Goal: Task Accomplishment & Management: Complete application form

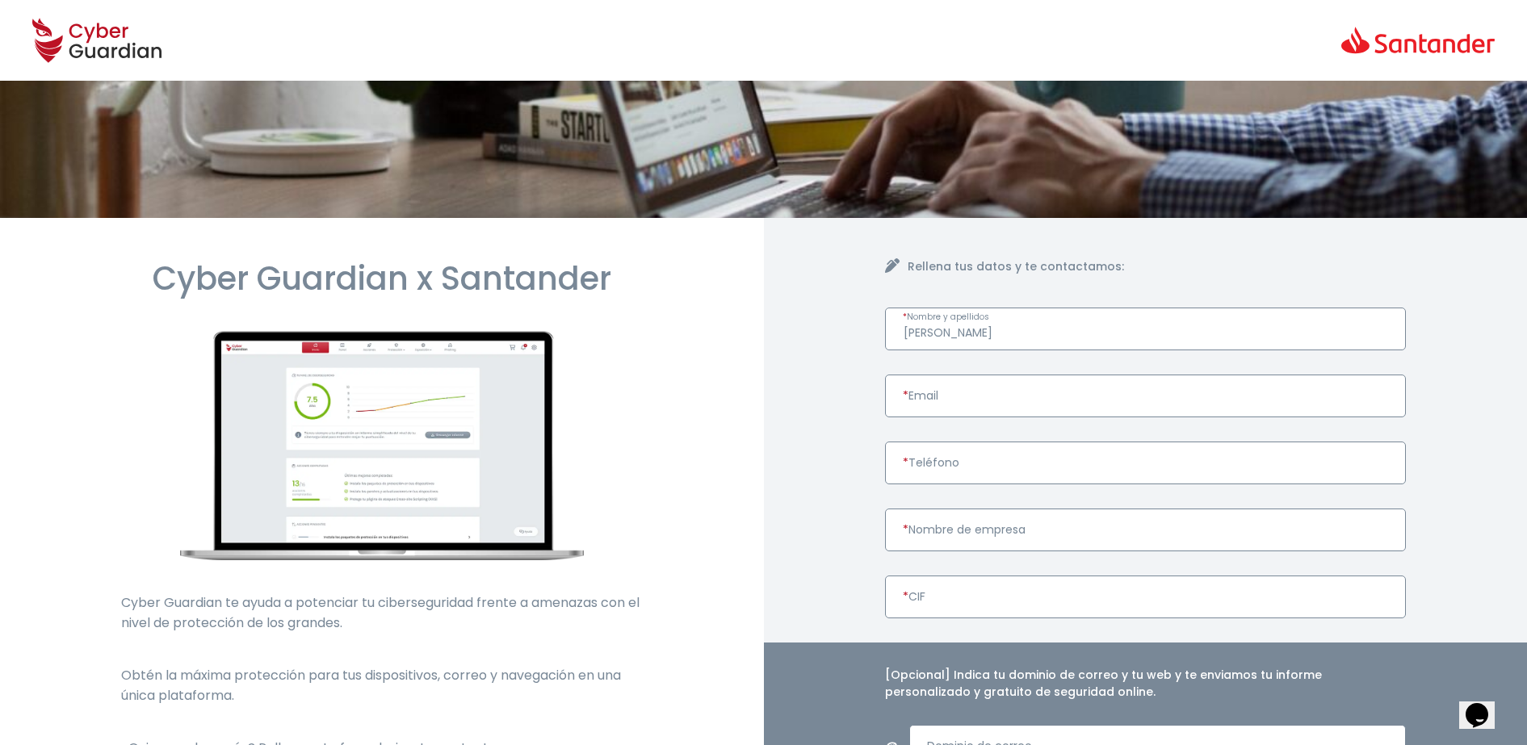
type input "[PERSON_NAME]"
paste input "" david.cope@system73.com ""
type input "" david.cope@system73.com ""
click at [1007, 474] on input "* Teléfono" at bounding box center [1146, 463] width 522 height 43
click at [936, 467] on input "* Teléfono" at bounding box center [1146, 463] width 522 height 43
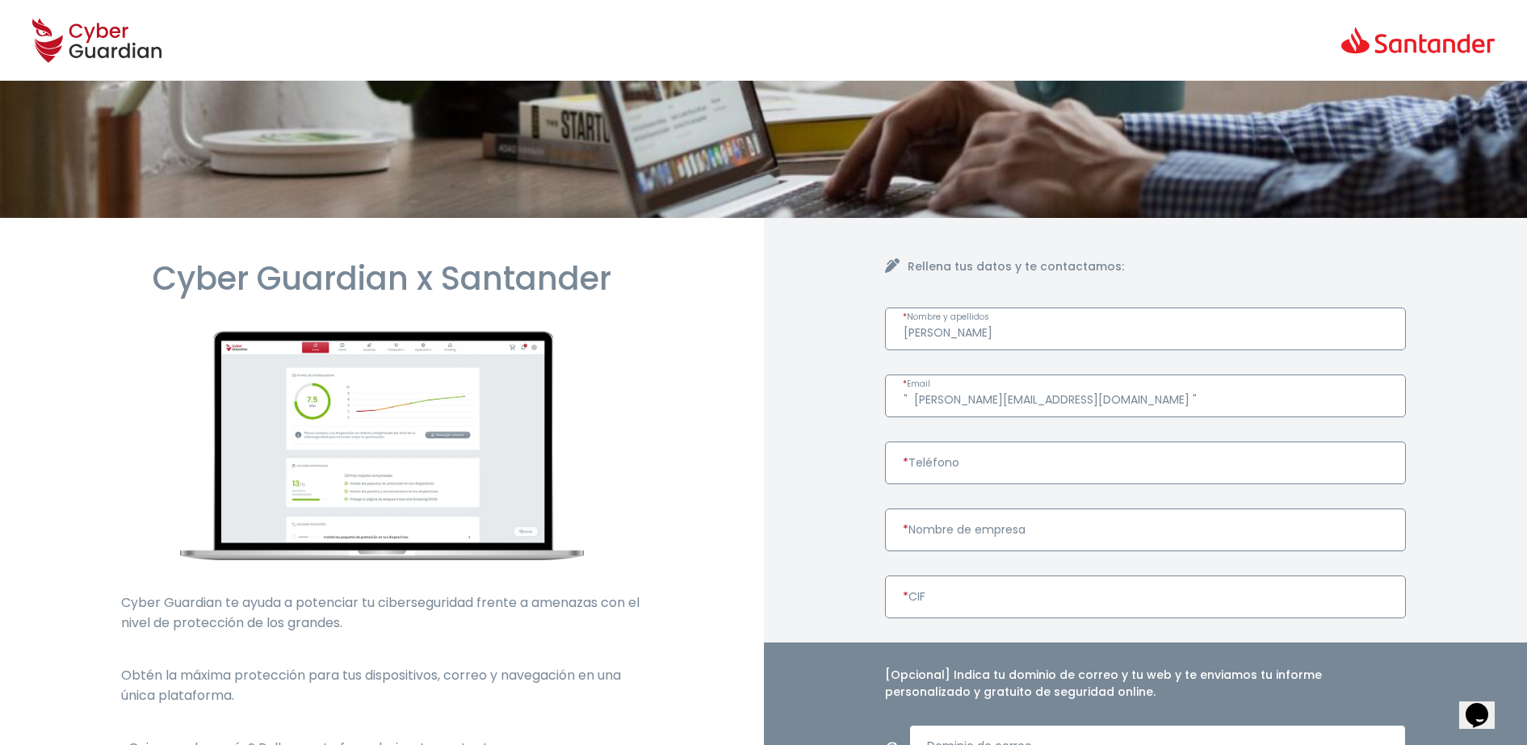
drag, startPoint x: 939, startPoint y: 469, endPoint x: 920, endPoint y: 461, distance: 20.2
click at [920, 461] on input "* Teléfono" at bounding box center [1146, 463] width 522 height 43
paste input "676 147 496"
type input "676 147 496"
click at [941, 534] on input "* Nombre de empresa" at bounding box center [1146, 530] width 522 height 43
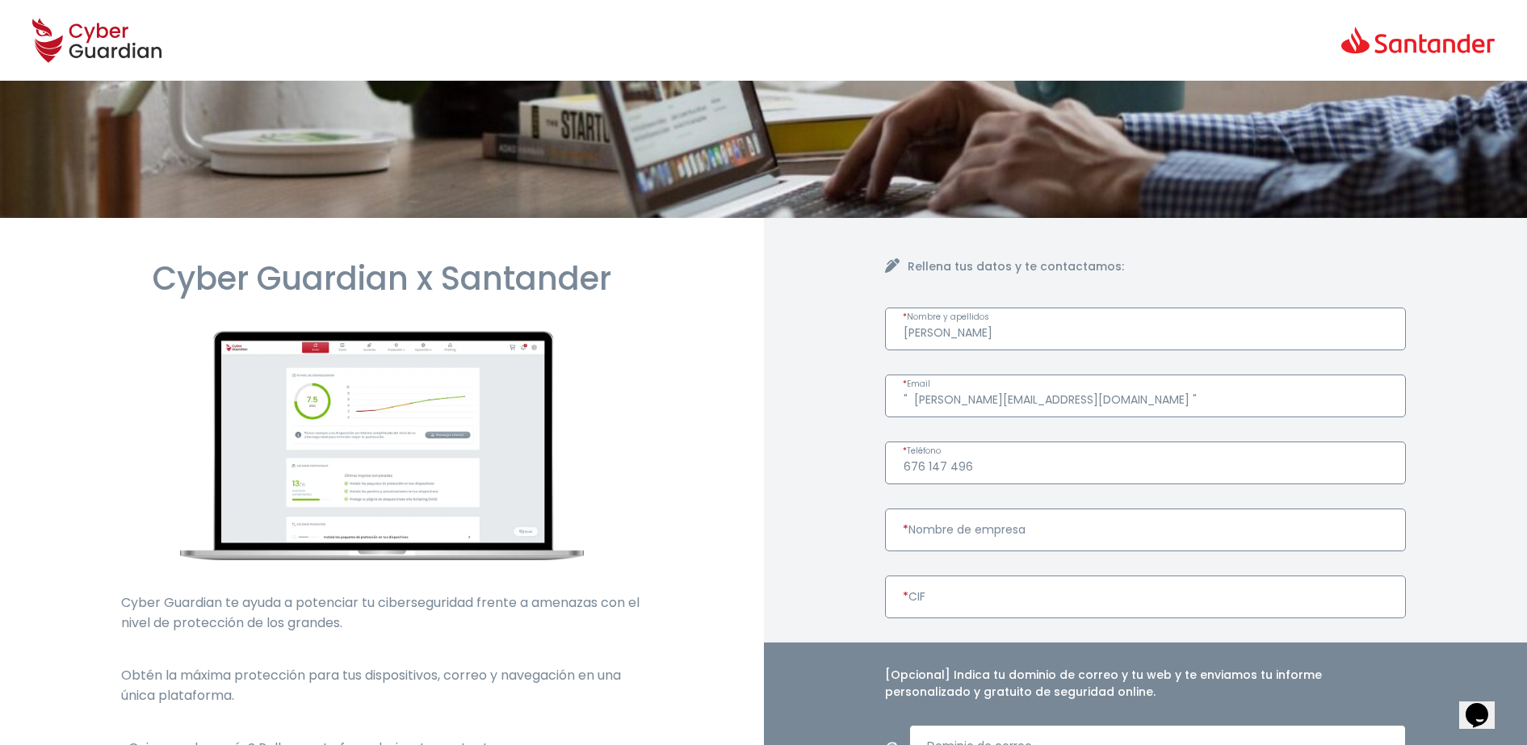
paste input "B76736347"
type input "B76736347"
click at [972, 516] on input "* Nombre de empresa" at bounding box center [1146, 530] width 522 height 43
paste input "SYSTEM73 EMEA SLU"
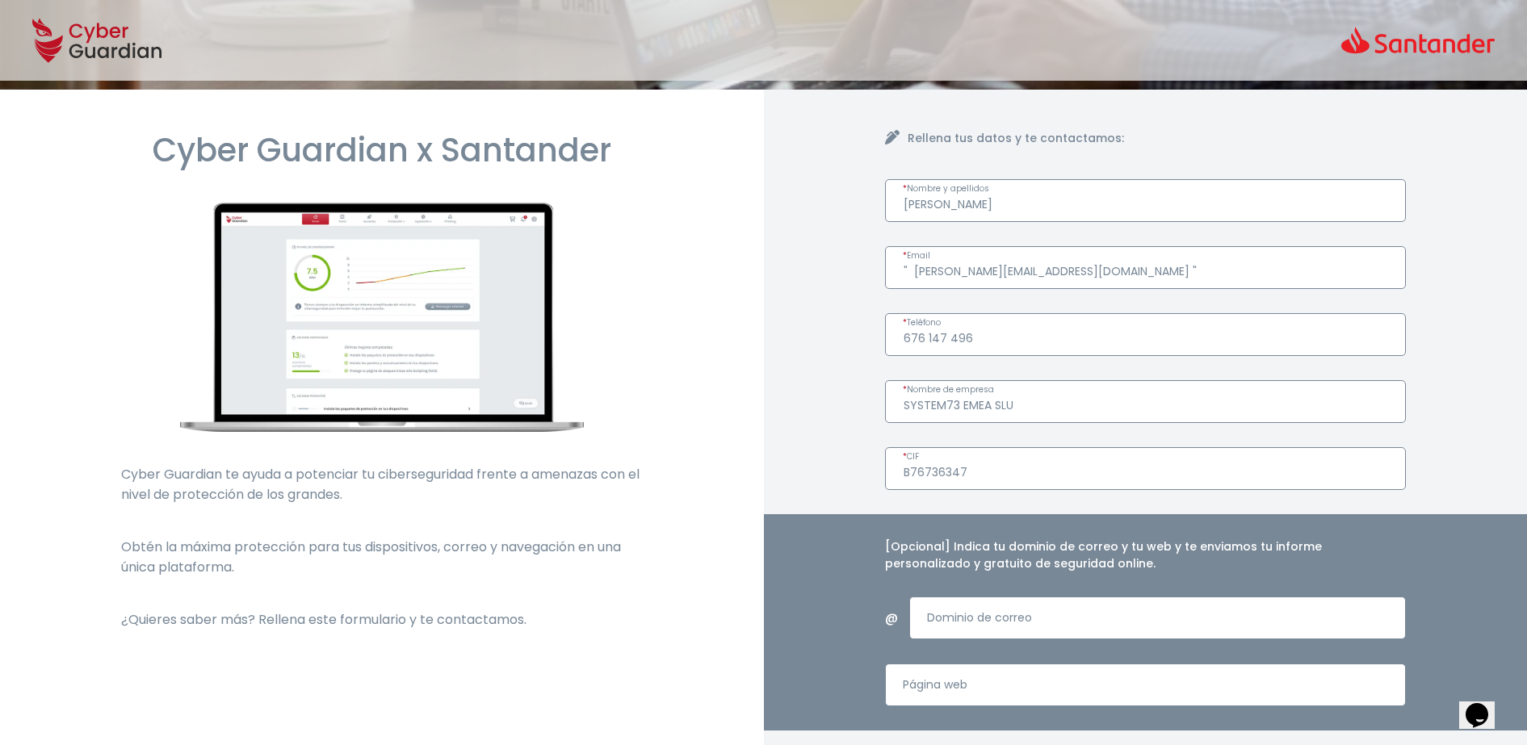
scroll to position [303, 0]
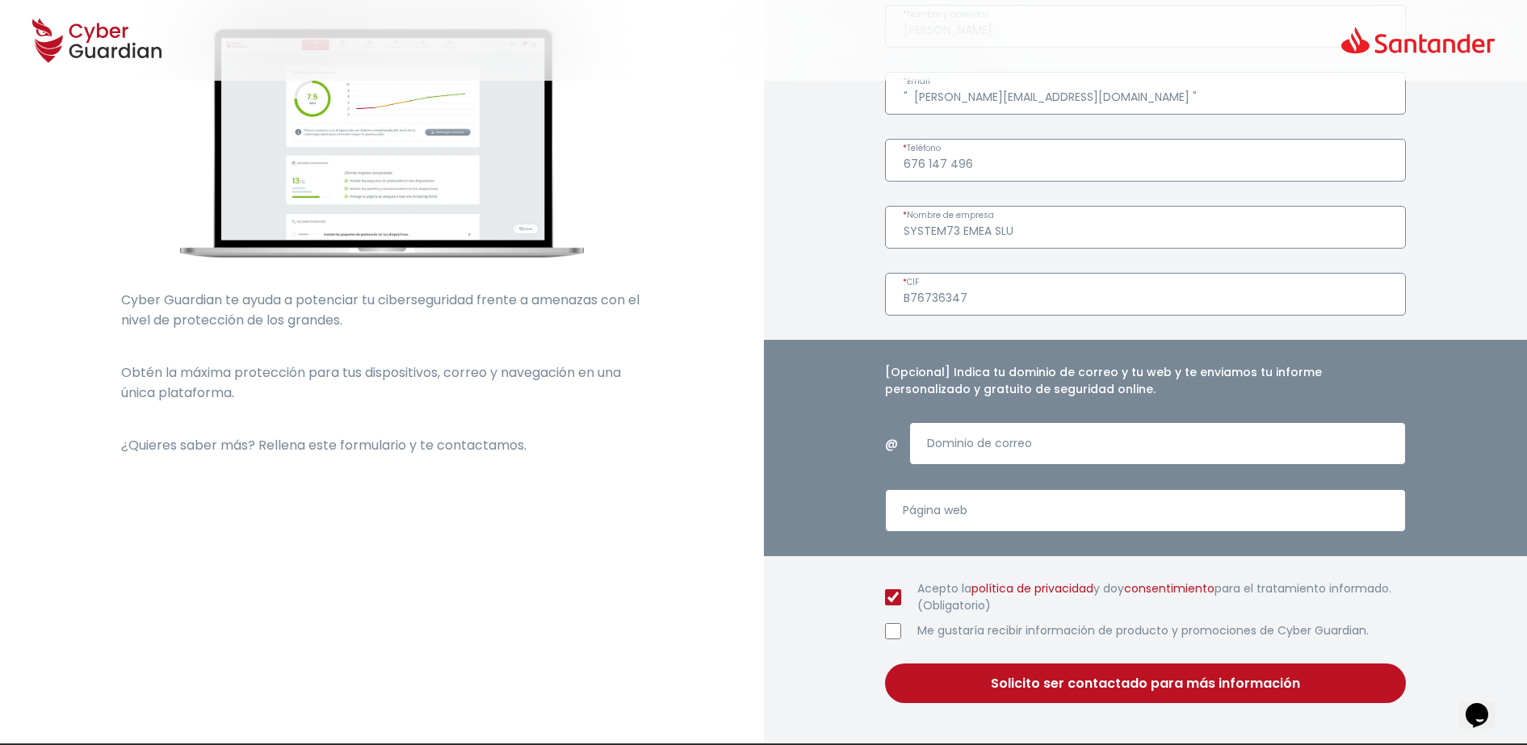
type input "SYSTEM73 EMEA SLU"
click at [1050, 444] on input "Dominio de correo" at bounding box center [1157, 443] width 496 height 43
click at [886, 634] on input "Me gustaría recibir información de producto y promociones de Cyber Guardian." at bounding box center [893, 631] width 16 height 16
checkbox input "false"
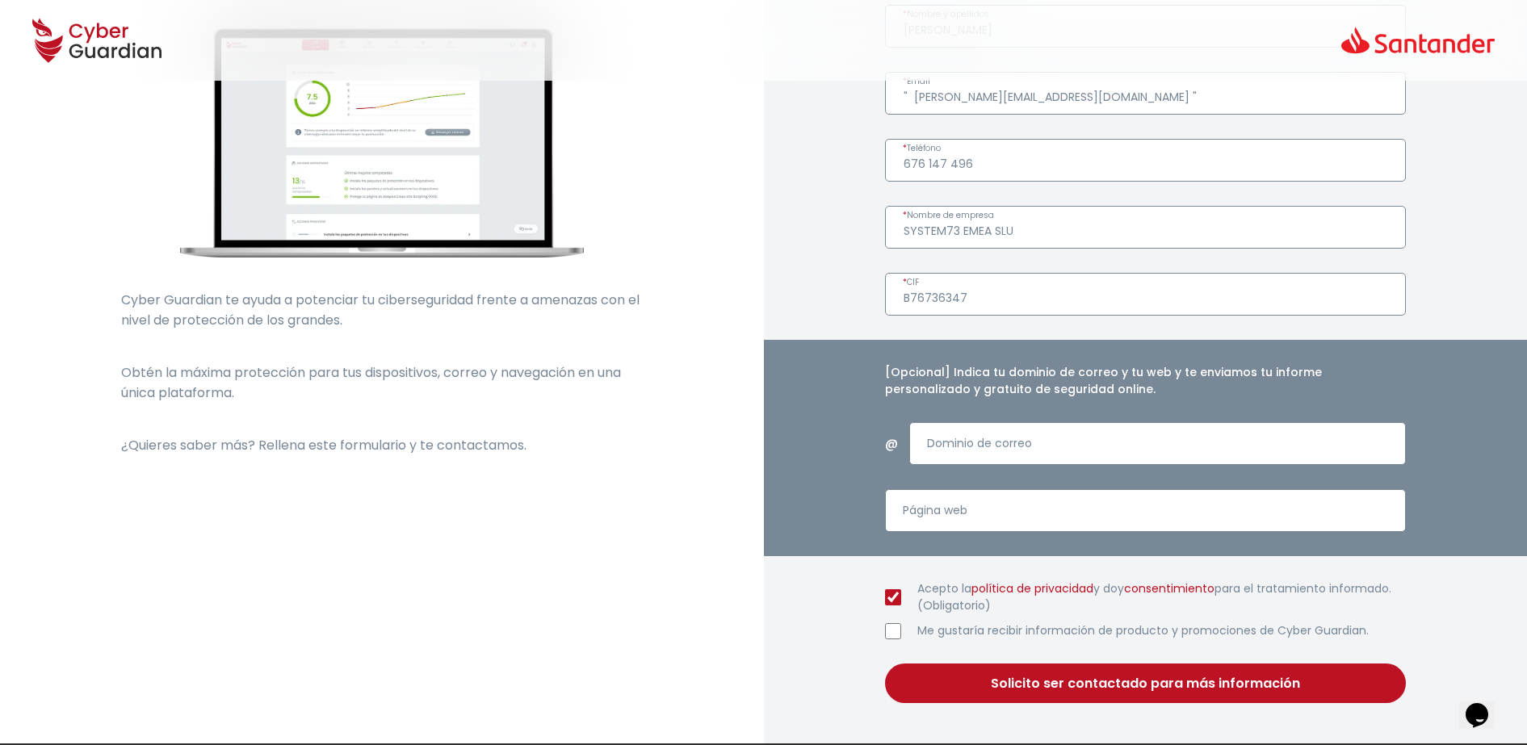
drag, startPoint x: 1035, startPoint y: 457, endPoint x: 1032, endPoint y: 440, distance: 17.3
click at [1035, 457] on input "Dominio de correo" at bounding box center [1157, 443] width 496 height 43
drag, startPoint x: 939, startPoint y: 436, endPoint x: 821, endPoint y: 264, distance: 208.5
click at [821, 264] on div "Rellena tus datos y te contactamos: David Cope * Nombre y apellidos " david.cop…" at bounding box center [1146, 329] width 764 height 828
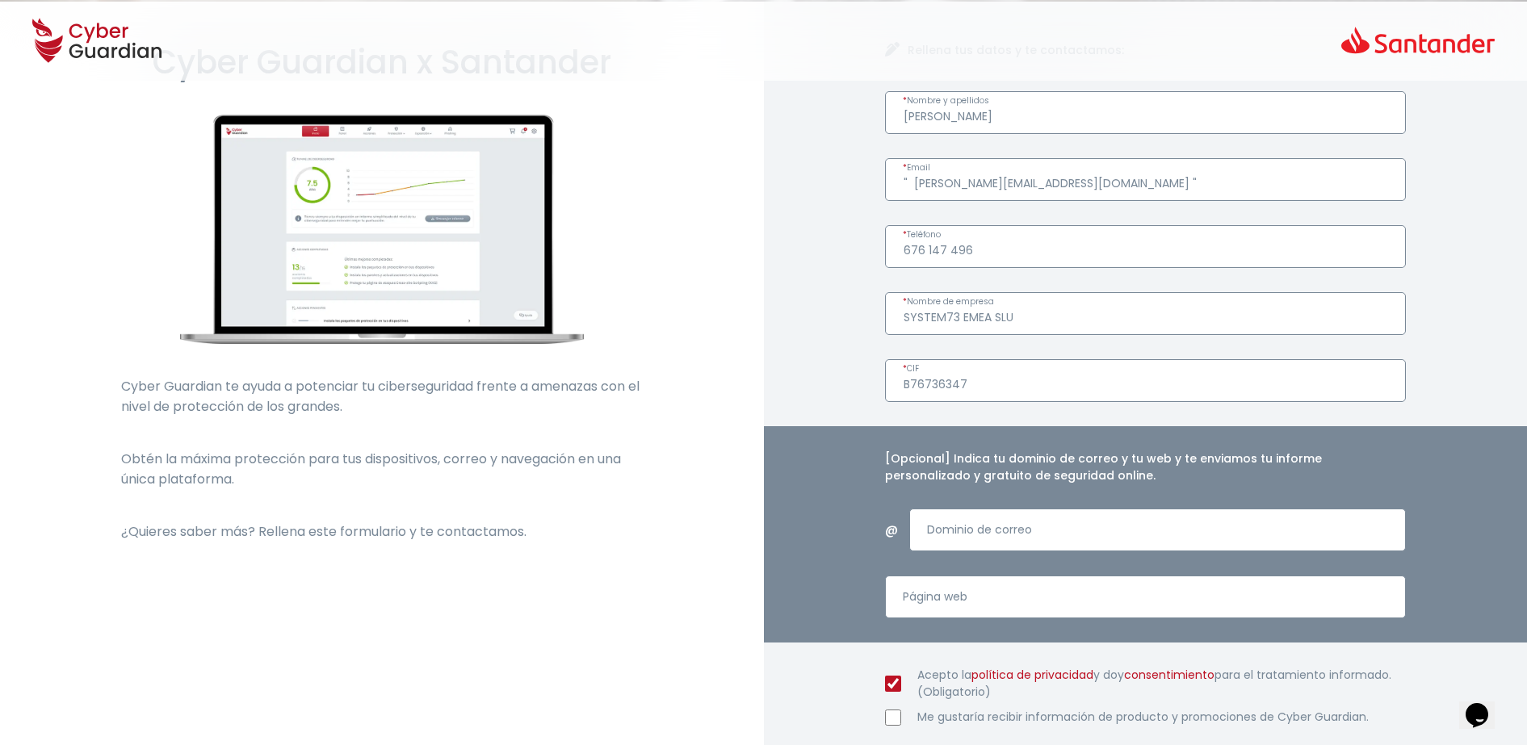
scroll to position [101, 0]
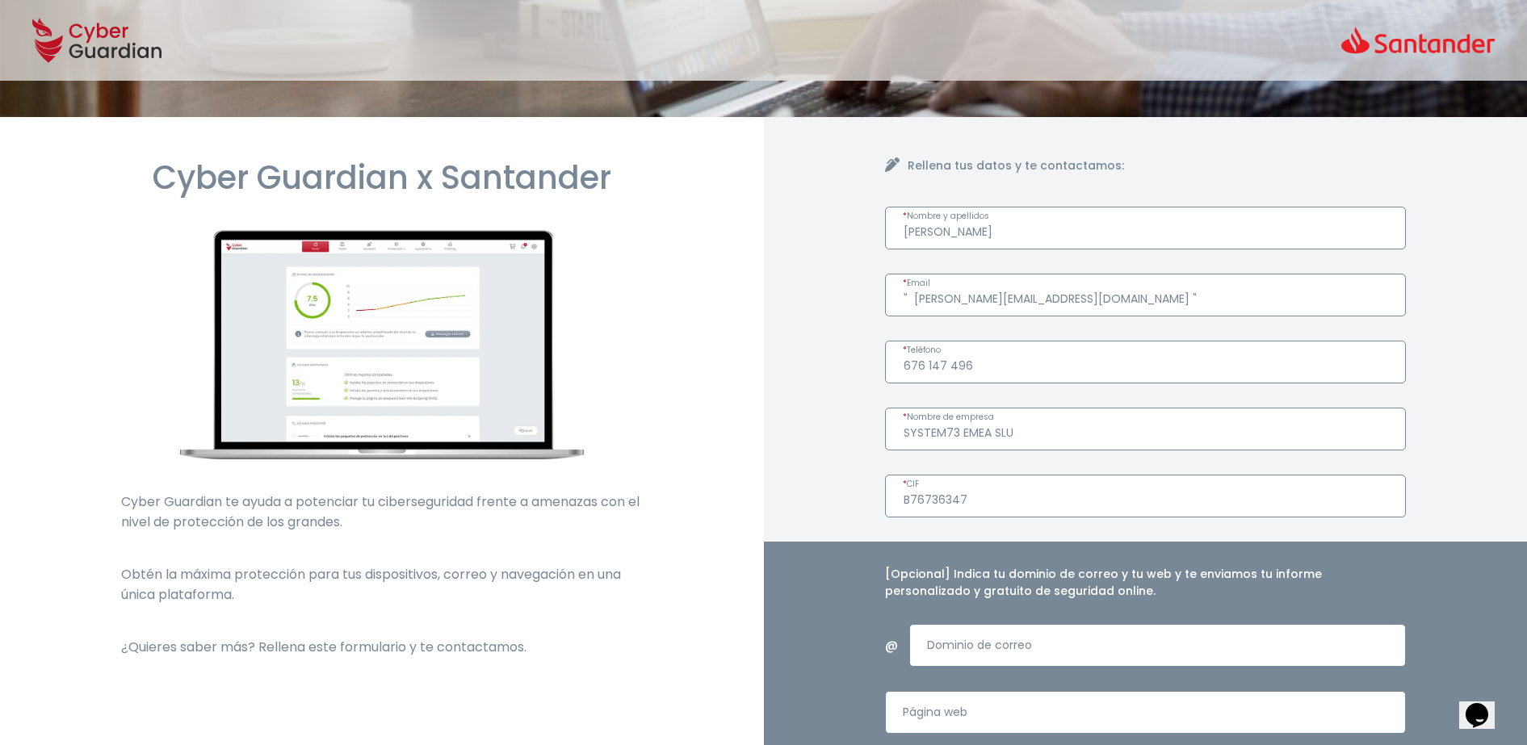
click at [1081, 298] on input "" david.cope@system73.com "" at bounding box center [1146, 295] width 522 height 43
click at [910, 291] on input "" david.cope@system73.com" at bounding box center [1146, 295] width 522 height 43
click at [909, 294] on input "david.cope@system73.com" at bounding box center [1146, 295] width 522 height 43
drag, startPoint x: 1091, startPoint y: 291, endPoint x: 980, endPoint y: 295, distance: 110.6
click at [980, 295] on input "david.cope@system73.com" at bounding box center [1146, 295] width 522 height 43
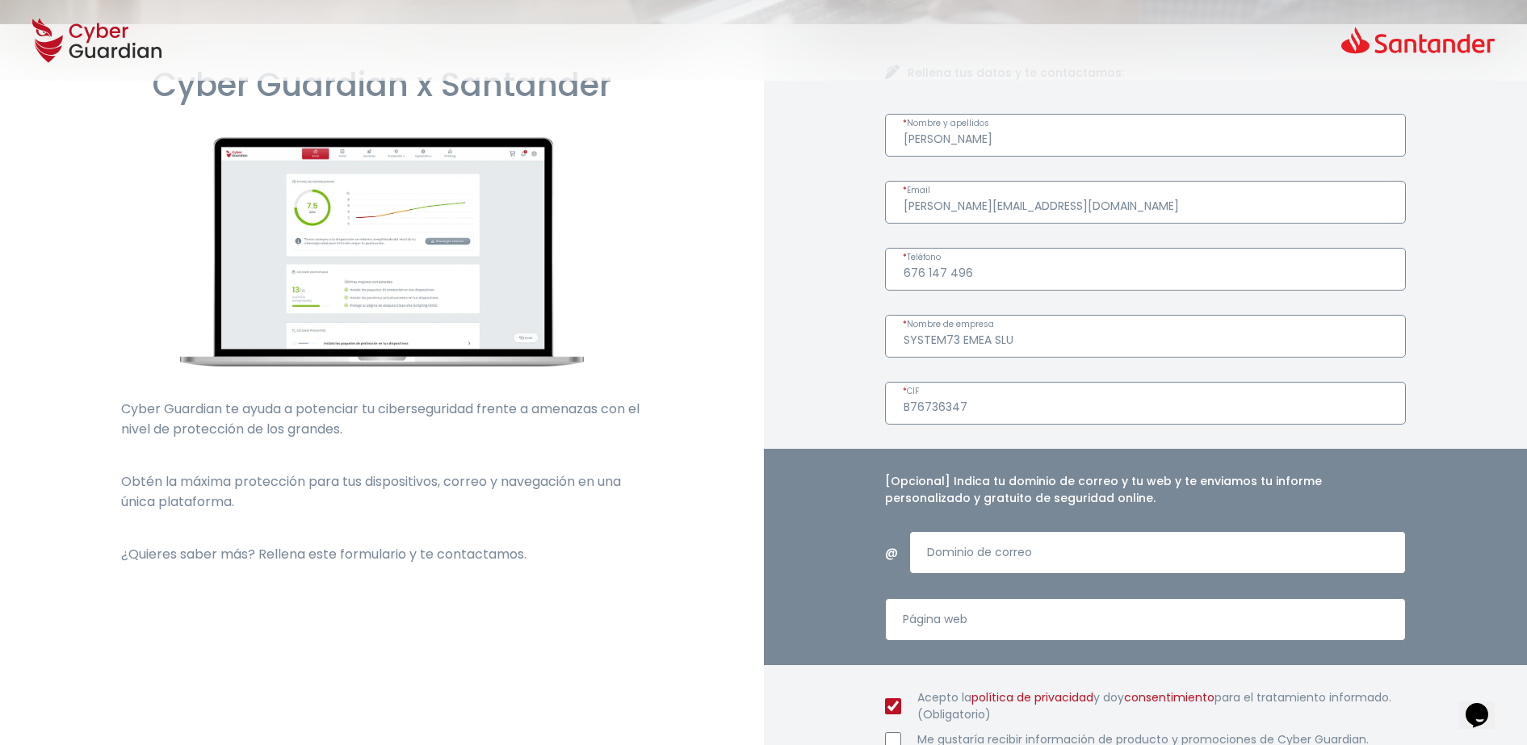
scroll to position [404, 0]
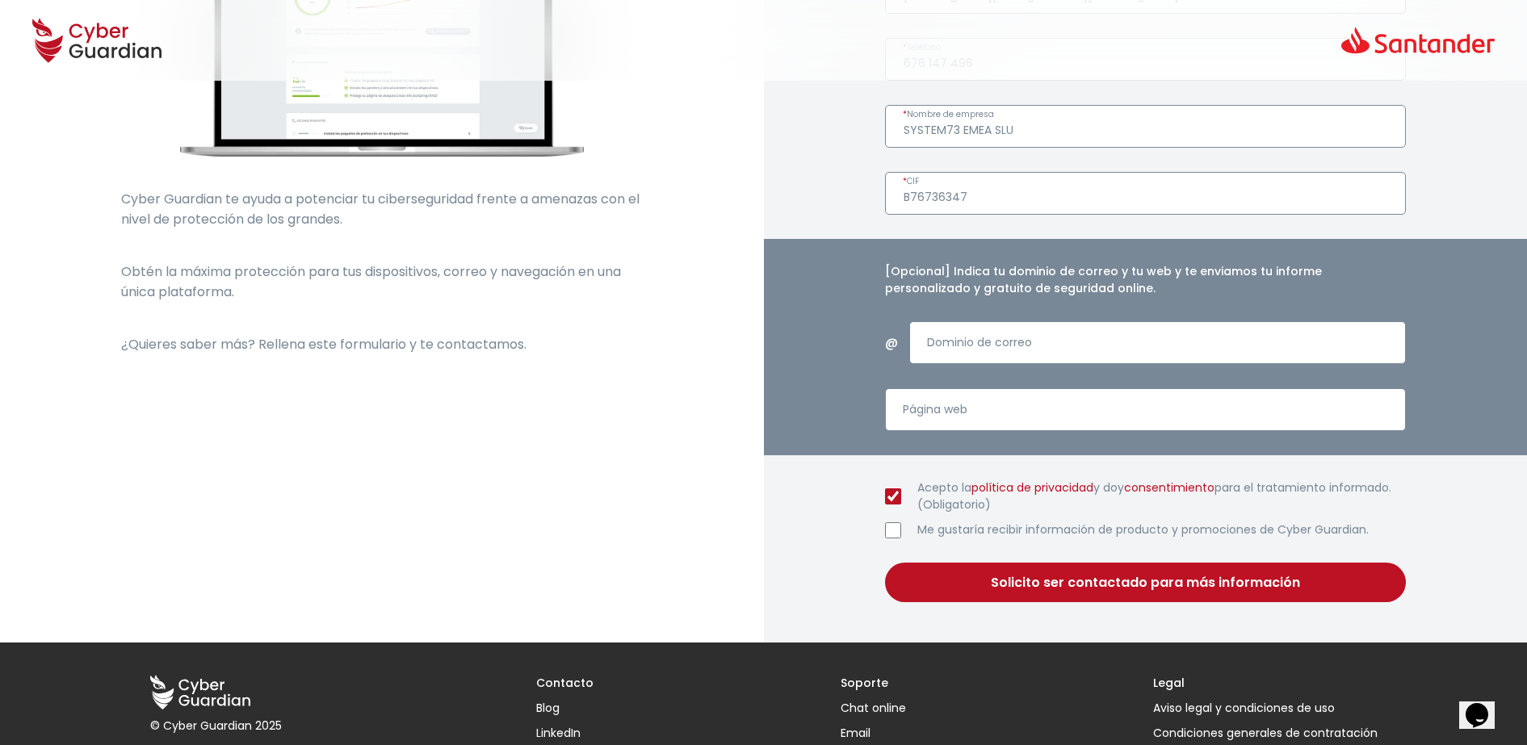
type input "david.cope@system73.com"
paste input "system73.com"
type input "system73.com"
click at [1016, 417] on input "Página web" at bounding box center [1146, 409] width 522 height 43
drag, startPoint x: 863, startPoint y: 333, endPoint x: 827, endPoint y: 338, distance: 36.6
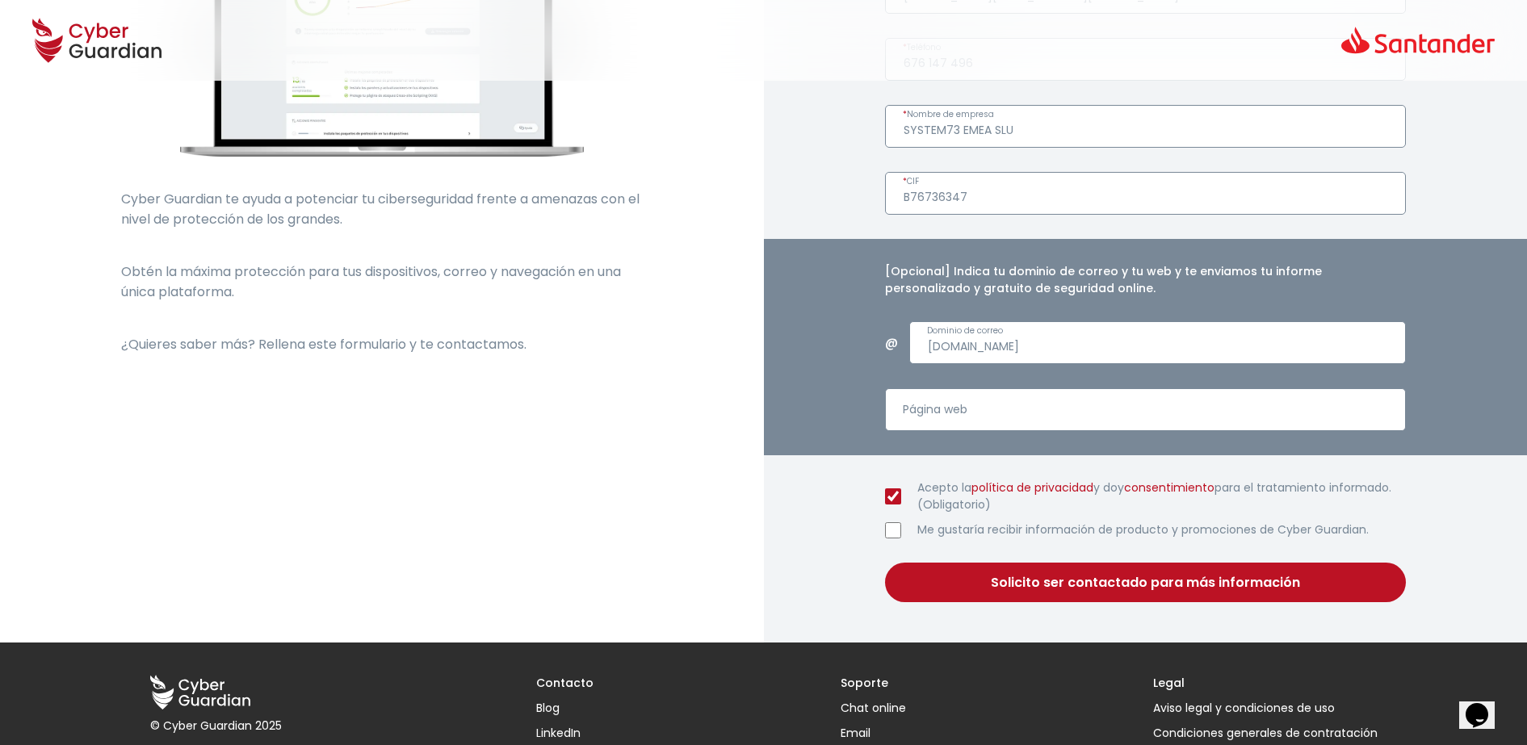
click at [827, 338] on div "[Opcional] Indica tu dominio de correo y tu web y te enviamos tu informe person…" at bounding box center [1146, 347] width 764 height 216
click at [1029, 408] on input "Página web" at bounding box center [1146, 409] width 522 height 43
paste input "https://www.system73.com/"
click at [948, 403] on input "https://www.system73.com" at bounding box center [1146, 409] width 522 height 43
type input "www.system73.com"
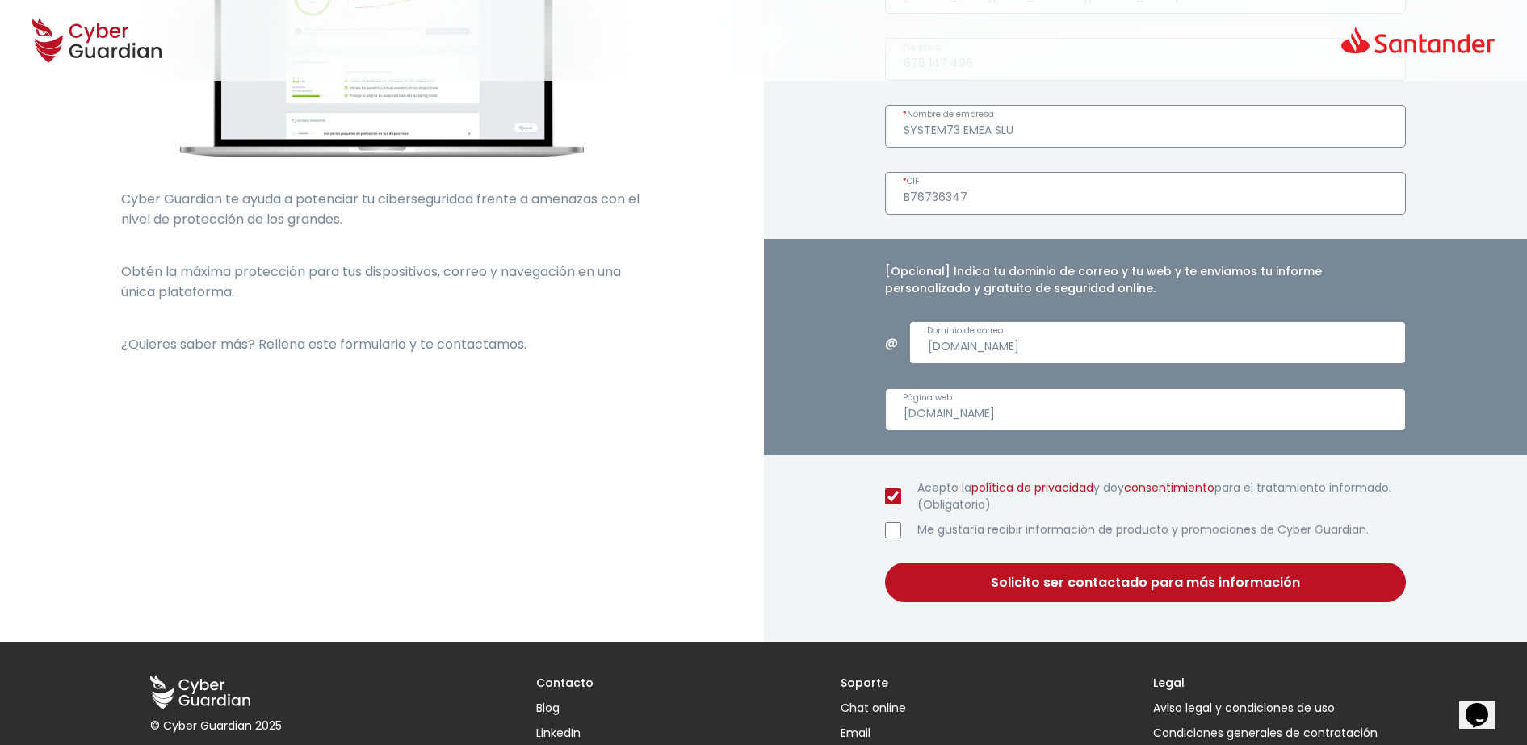
click at [1107, 592] on button "Solicito ser contactado para más información" at bounding box center [1146, 583] width 522 height 40
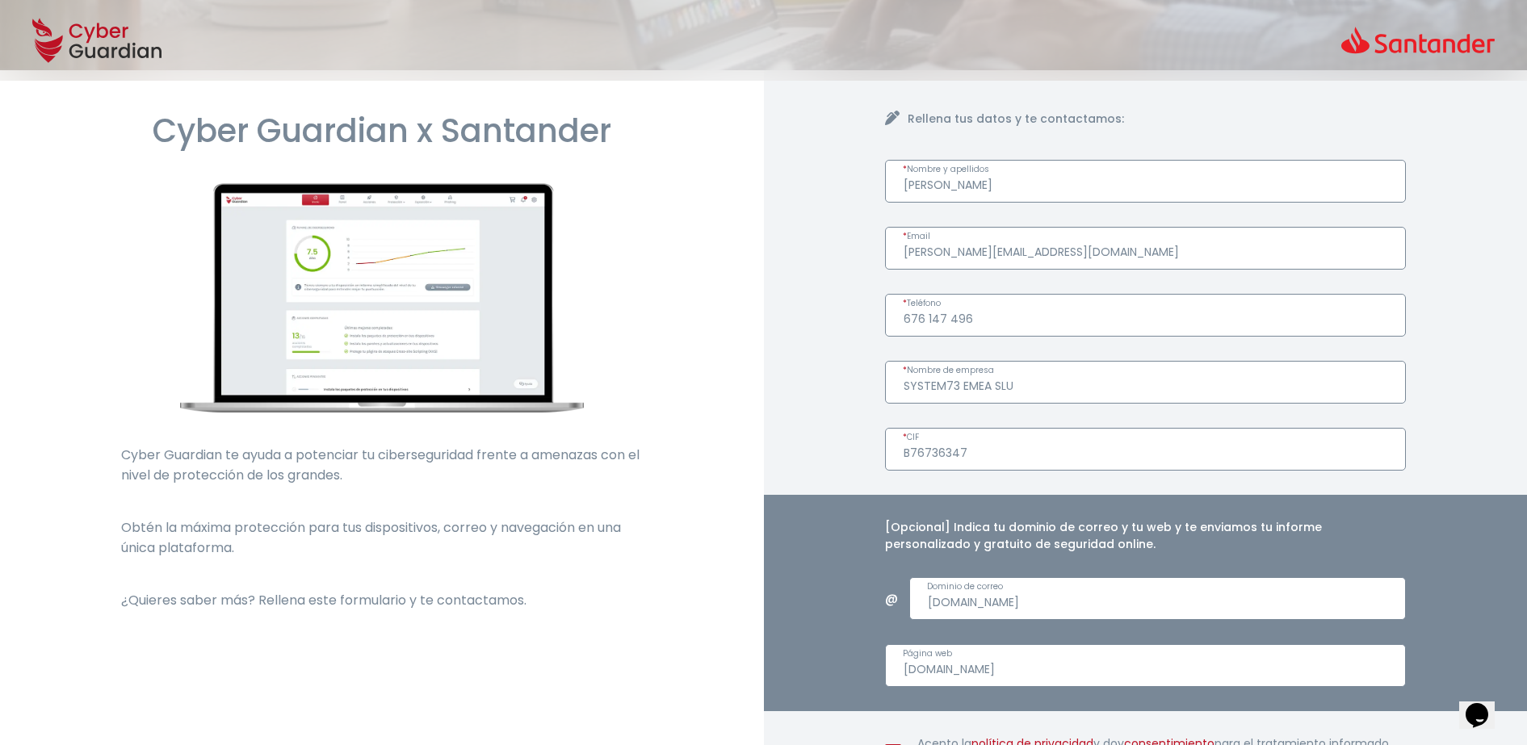
scroll to position [101, 0]
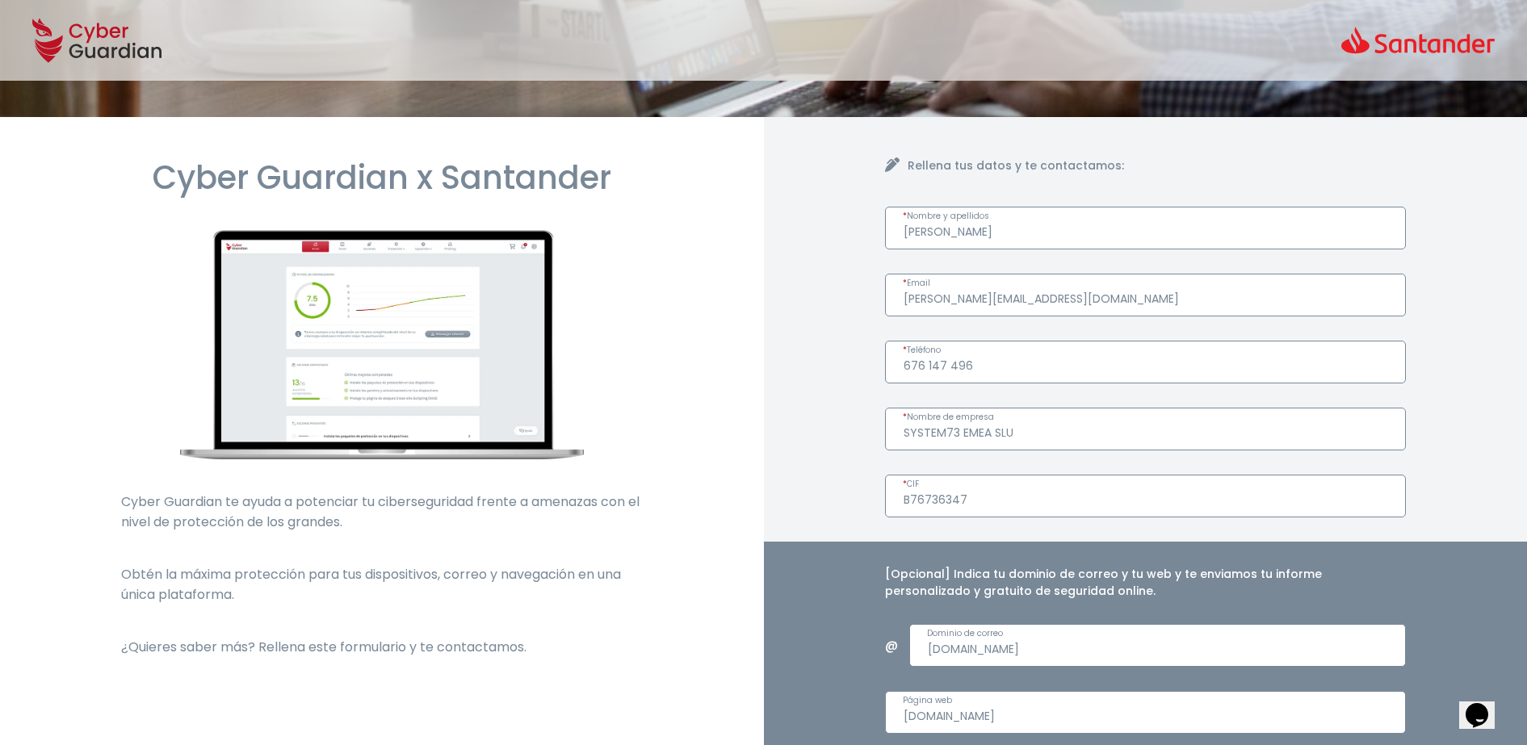
click at [947, 361] on input "676 147 496" at bounding box center [1146, 362] width 522 height 43
click at [927, 355] on input "676 147496" at bounding box center [1146, 362] width 522 height 43
click at [903, 363] on input "676147496" at bounding box center [1146, 362] width 522 height 43
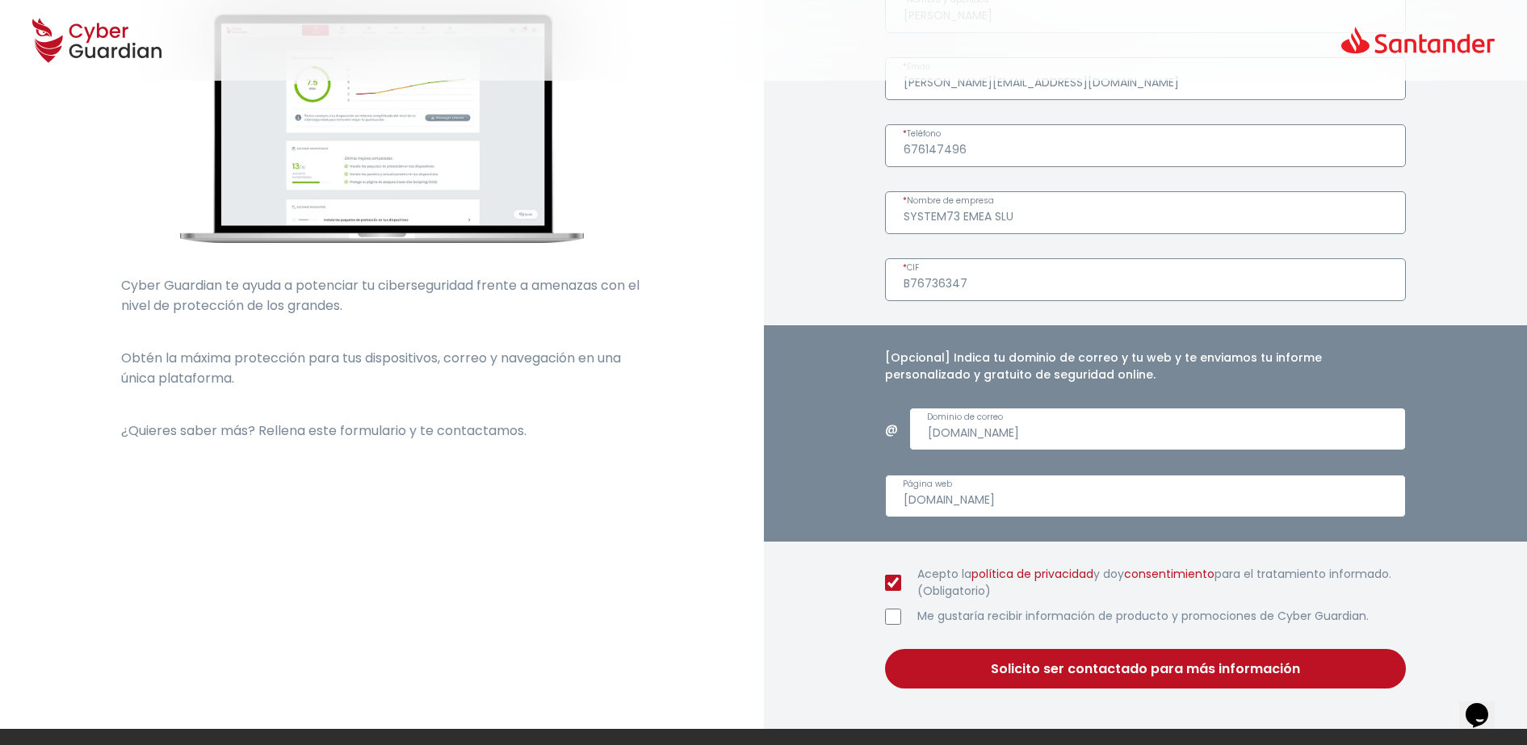
scroll to position [483, 0]
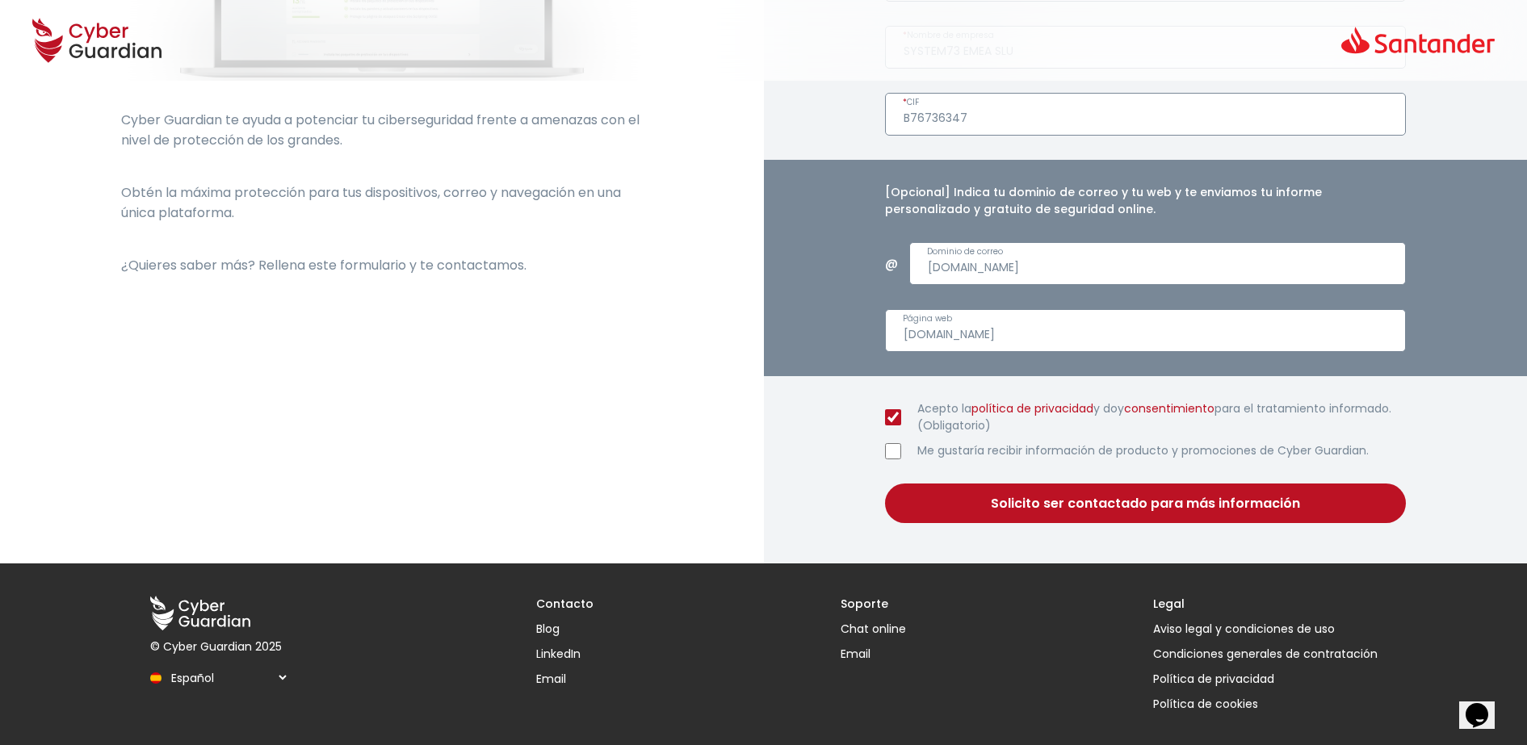
type input "676147496"
click at [1061, 509] on button "Solicito ser contactado para más información" at bounding box center [1146, 504] width 522 height 40
click at [1040, 274] on input "system73.com" at bounding box center [1157, 263] width 496 height 43
click at [1092, 513] on button "Solicito ser contactado para más información" at bounding box center [1146, 504] width 522 height 40
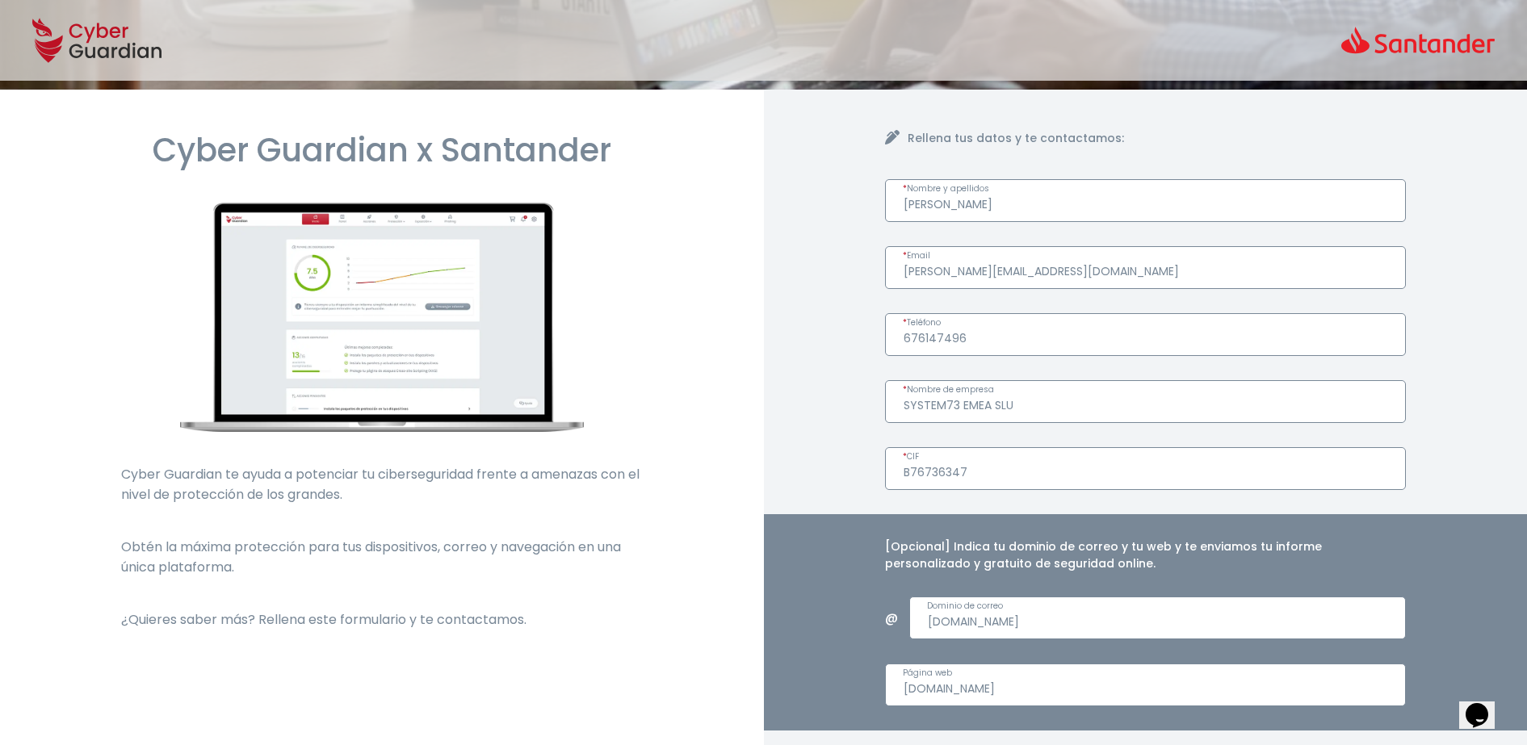
scroll to position [79, 0]
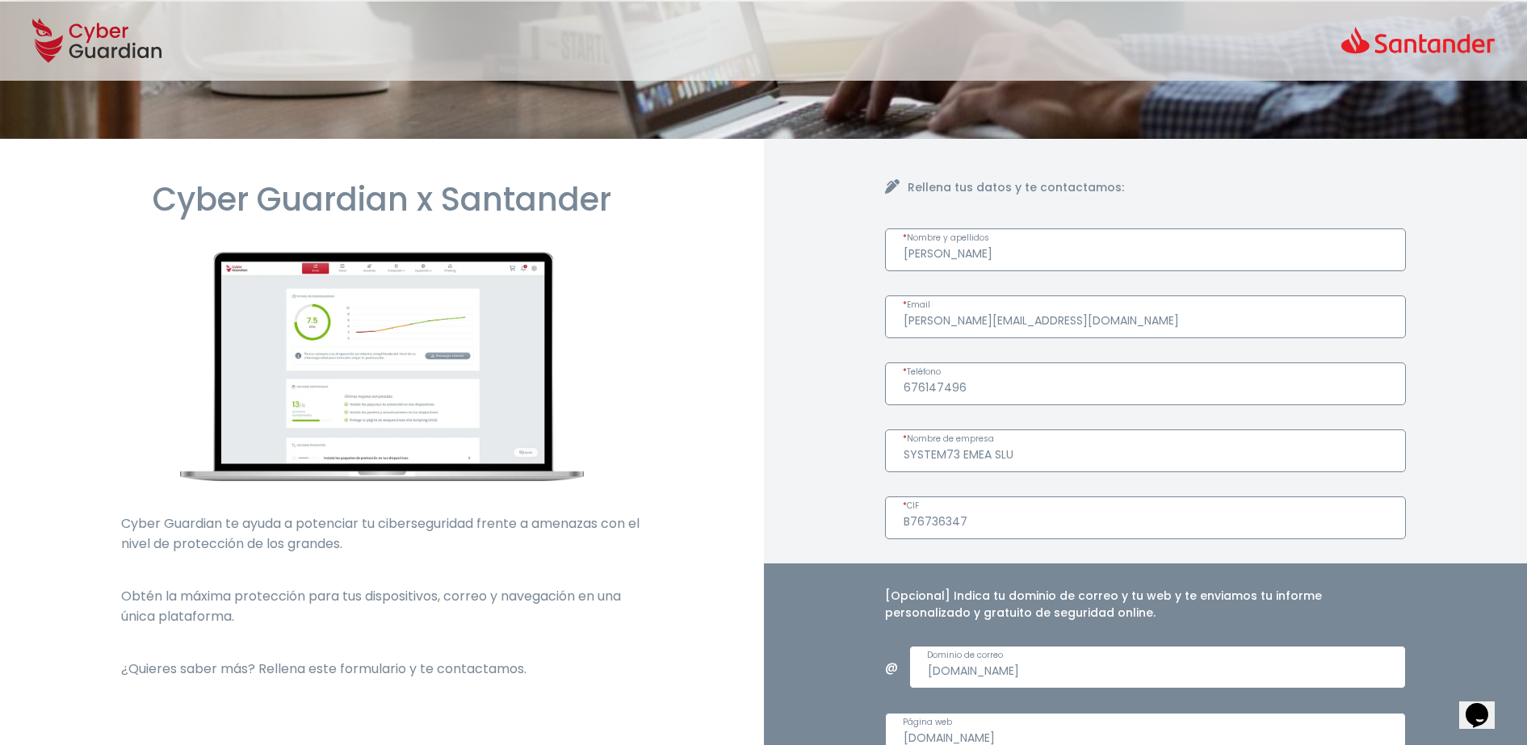
drag, startPoint x: 1090, startPoint y: 321, endPoint x: 980, endPoint y: 315, distance: 110.0
click at [980, 315] on input "david.cope@system73.com" at bounding box center [1146, 316] width 522 height 43
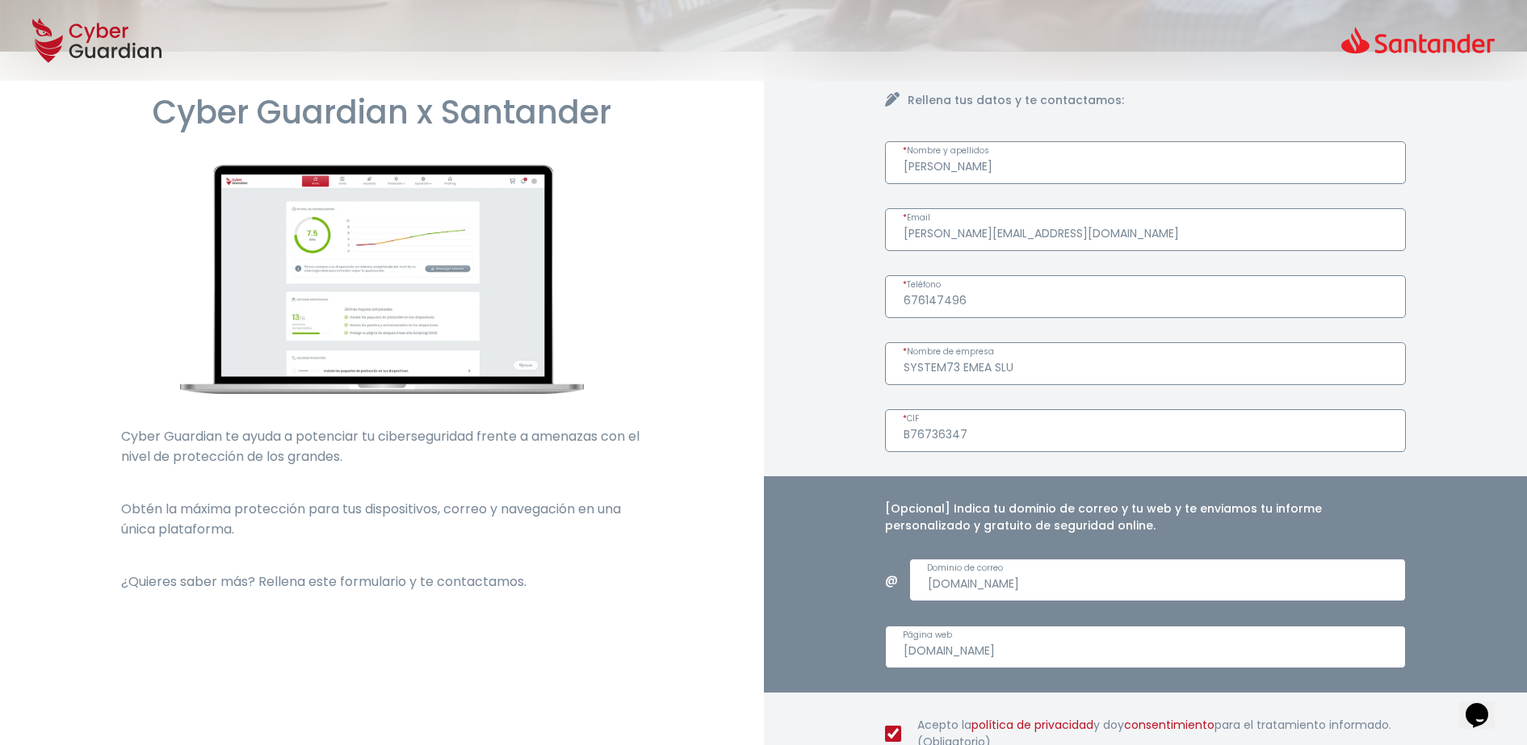
scroll to position [281, 0]
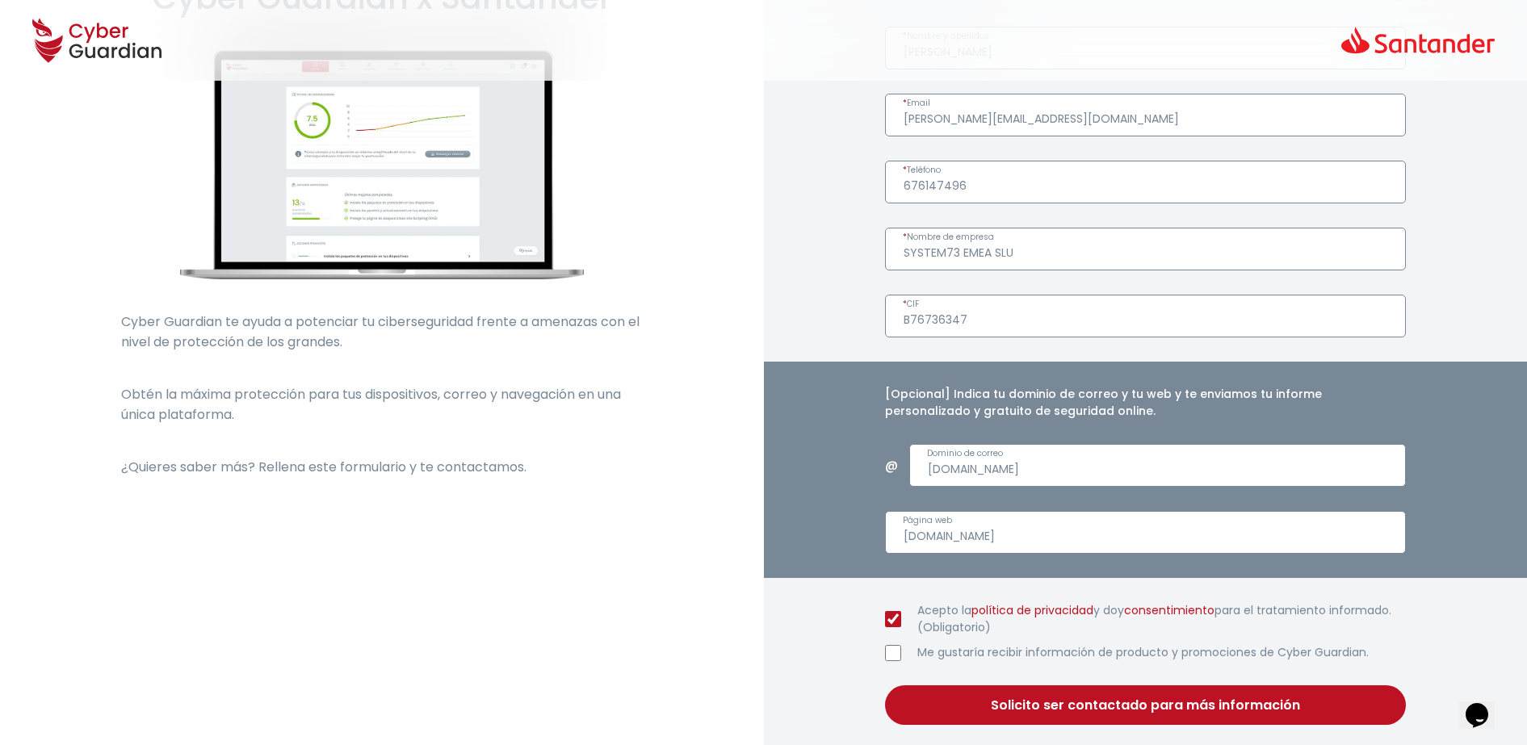
click at [1086, 463] on input "system73.com" at bounding box center [1157, 465] width 496 height 43
type input "system73.com"
drag, startPoint x: 1028, startPoint y: 457, endPoint x: 883, endPoint y: 455, distance: 145.3
click at [883, 455] on div "[Opcional] Indica tu dominio de correo y tu web y te enviamos tu informe person…" at bounding box center [1146, 470] width 764 height 216
paste input "system73.com"
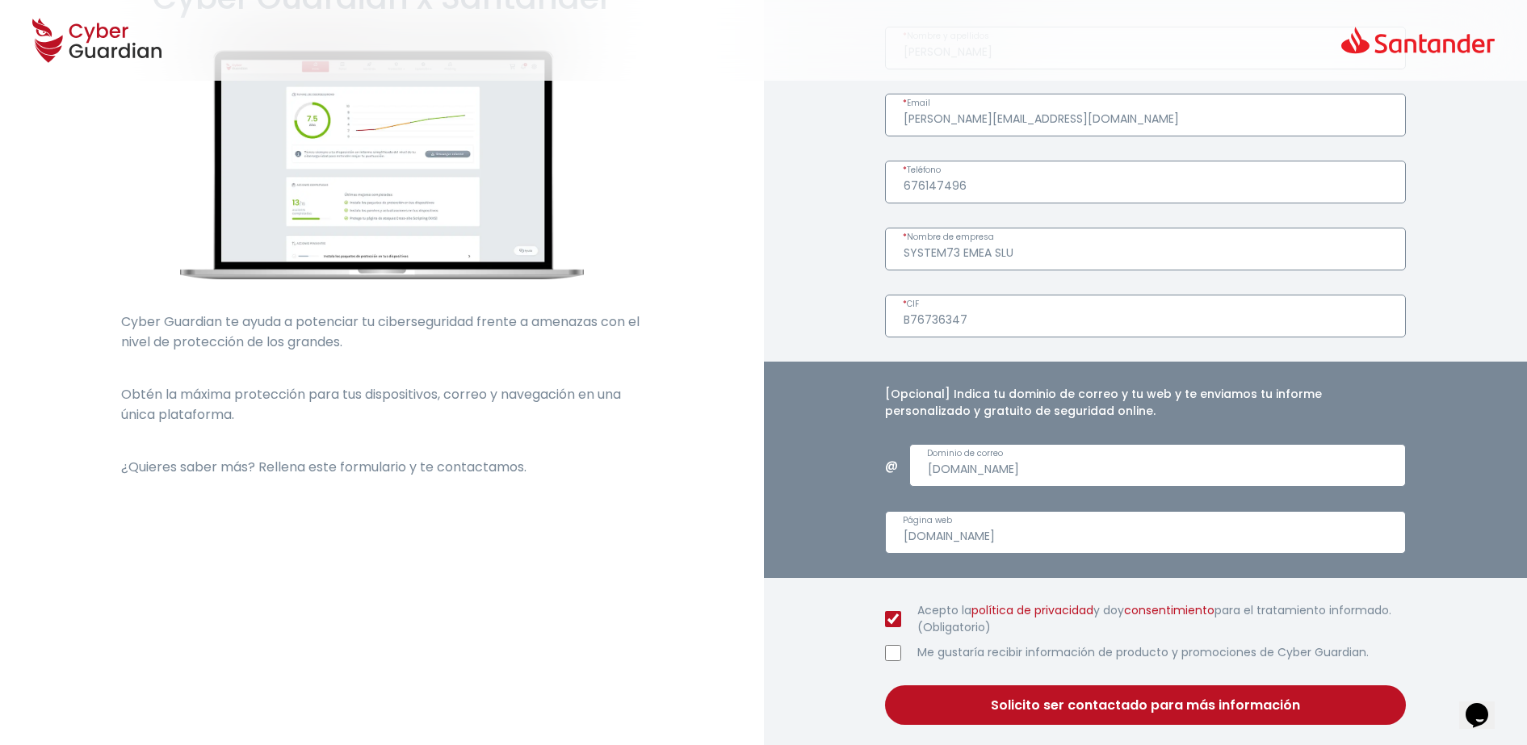
click at [1089, 697] on button "Solicito ser contactado para más información" at bounding box center [1146, 705] width 522 height 40
click at [1017, 470] on input "system73.com" at bounding box center [1157, 465] width 496 height 43
click at [983, 462] on input "system73.com" at bounding box center [1157, 465] width 496 height 43
click at [1064, 698] on button "Solicito ser contactado para más información" at bounding box center [1146, 705] width 522 height 40
click at [1041, 706] on button "Solicito ser contactado para más información" at bounding box center [1146, 705] width 522 height 40
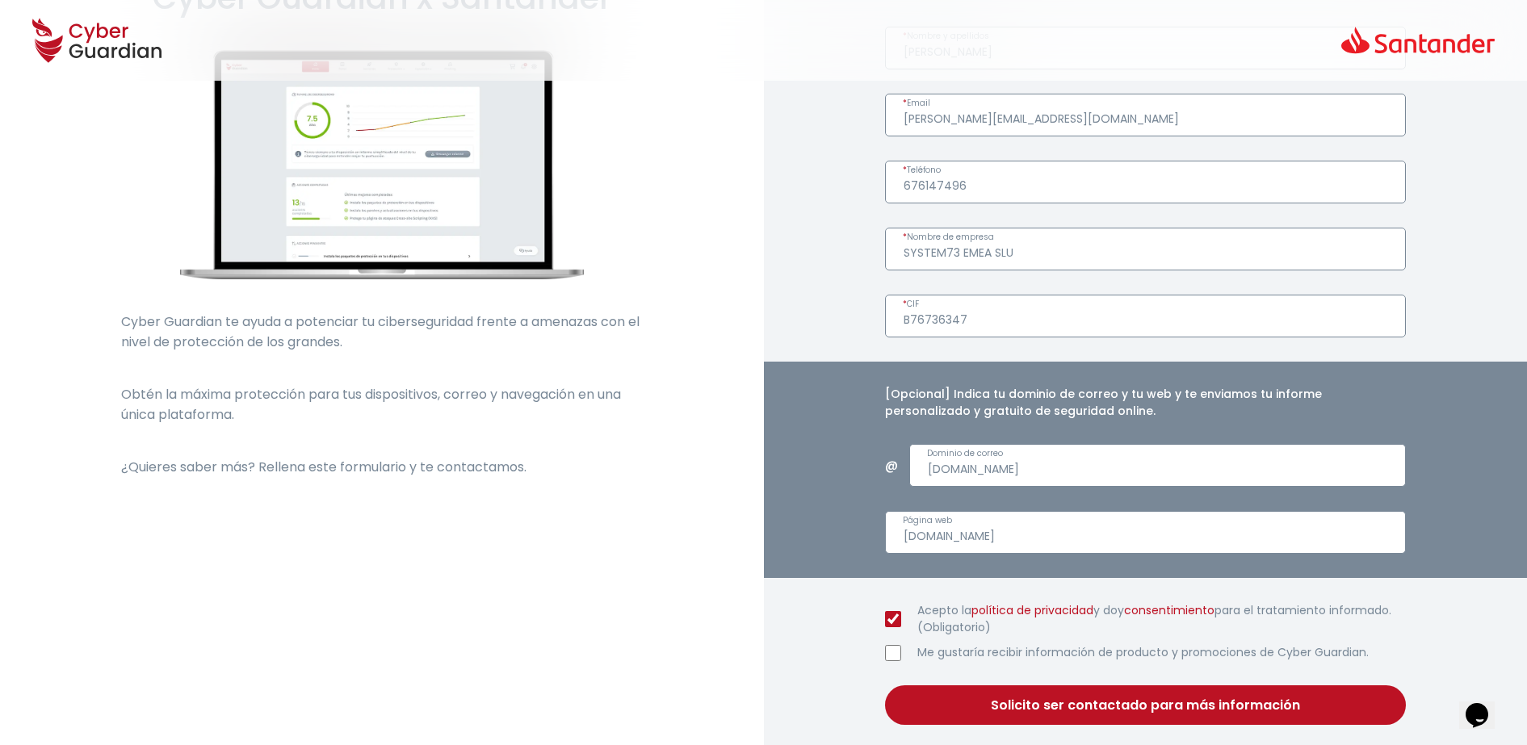
type input "sy.com"
click at [1000, 701] on button "Solicito ser contactado para más información" at bounding box center [1146, 705] width 522 height 40
drag, startPoint x: 1002, startPoint y: 473, endPoint x: 853, endPoint y: 461, distance: 149.0
click at [853, 461] on div "[Opcional] Indica tu dominio de correo y tu web y te enviamos tu informe person…" at bounding box center [1146, 470] width 764 height 216
click at [1003, 701] on button "Solicito ser contactado para más información" at bounding box center [1146, 705] width 522 height 40
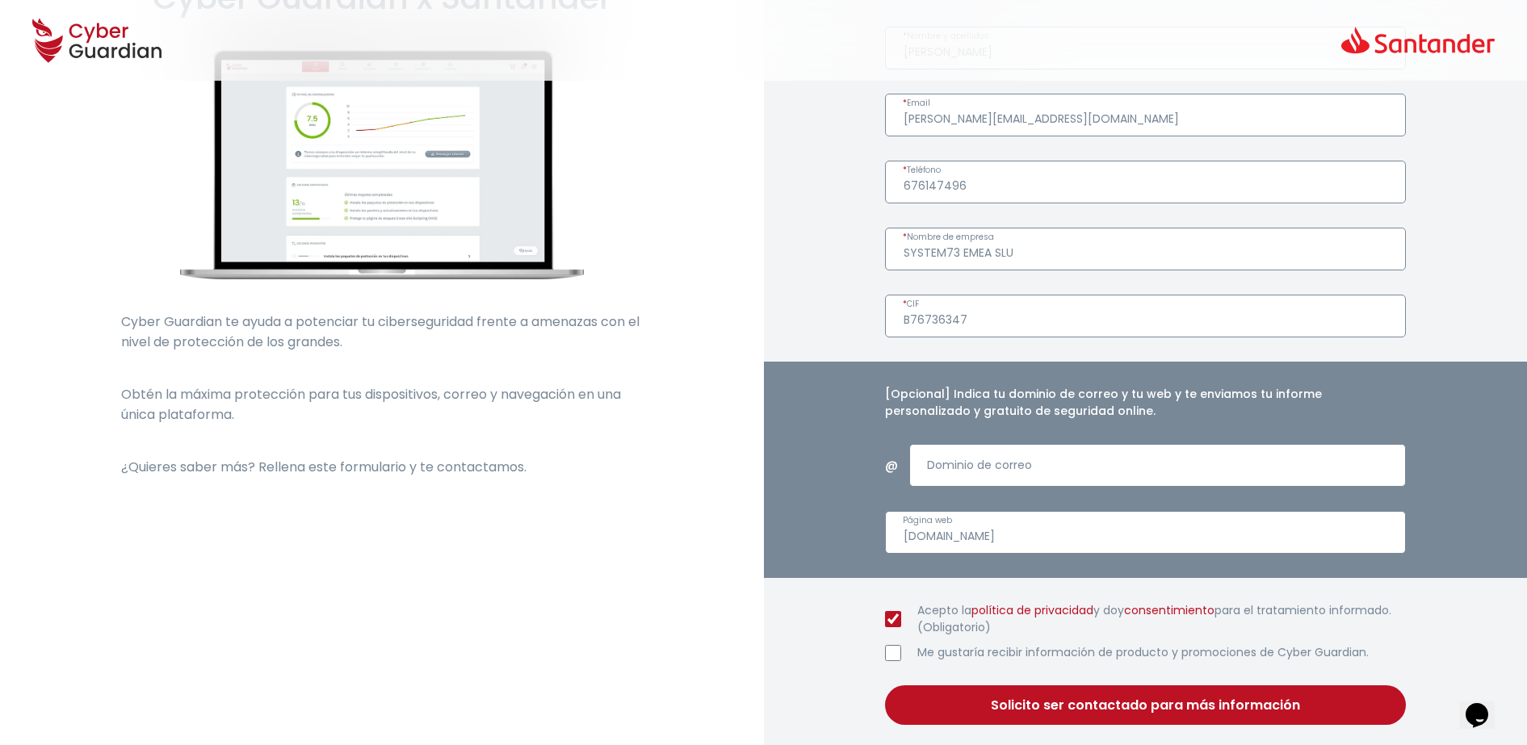
click at [961, 463] on input "Dominio de correo" at bounding box center [1157, 465] width 496 height 43
drag, startPoint x: 1039, startPoint y: 530, endPoint x: 936, endPoint y: 530, distance: 103.3
click at [936, 530] on input "www.system73.com" at bounding box center [1146, 532] width 522 height 43
click at [1012, 467] on input "Dominio de correo" at bounding box center [1157, 465] width 496 height 43
paste input "system73.com"
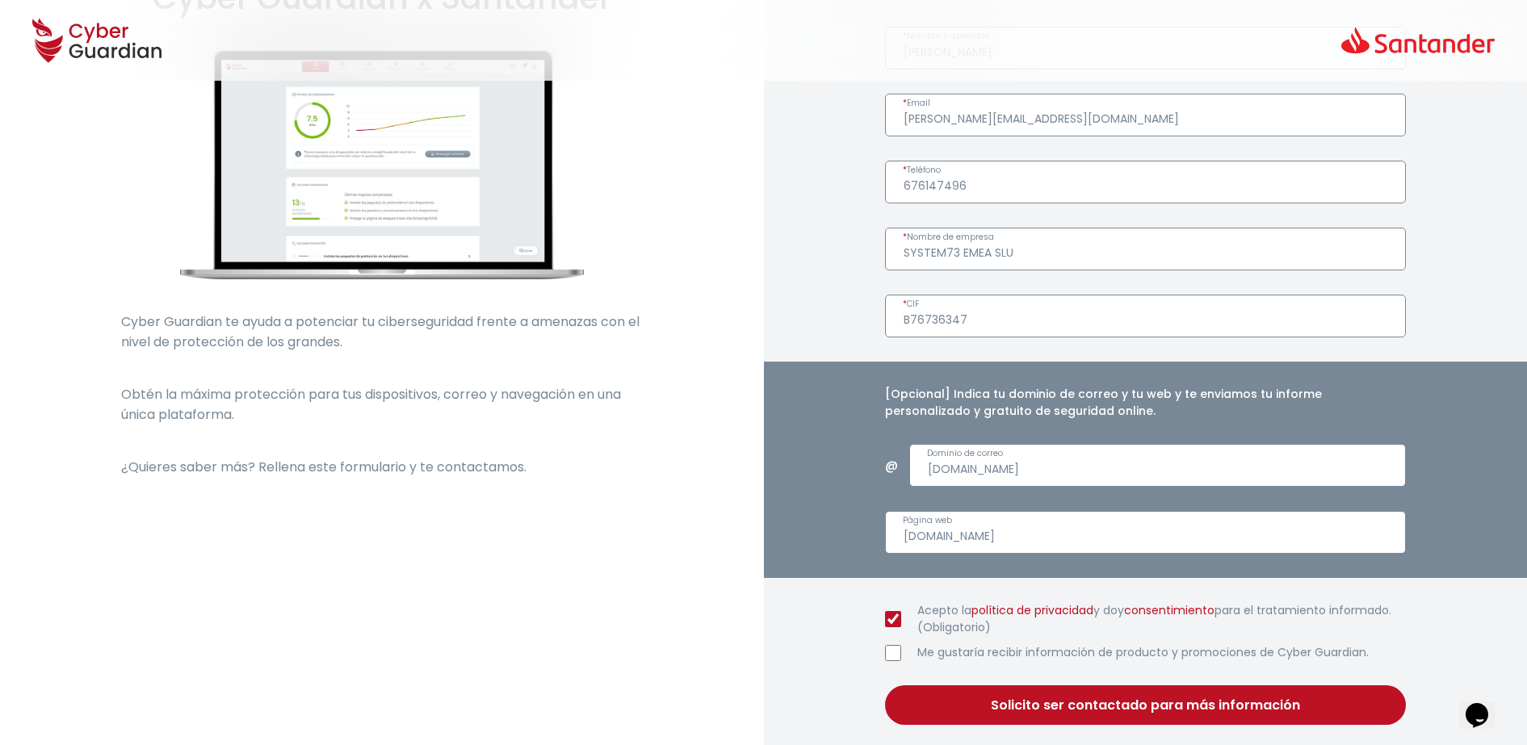
type input "system73.com"
click at [885, 685] on button "Solicito ser contactado para más información" at bounding box center [1146, 705] width 522 height 40
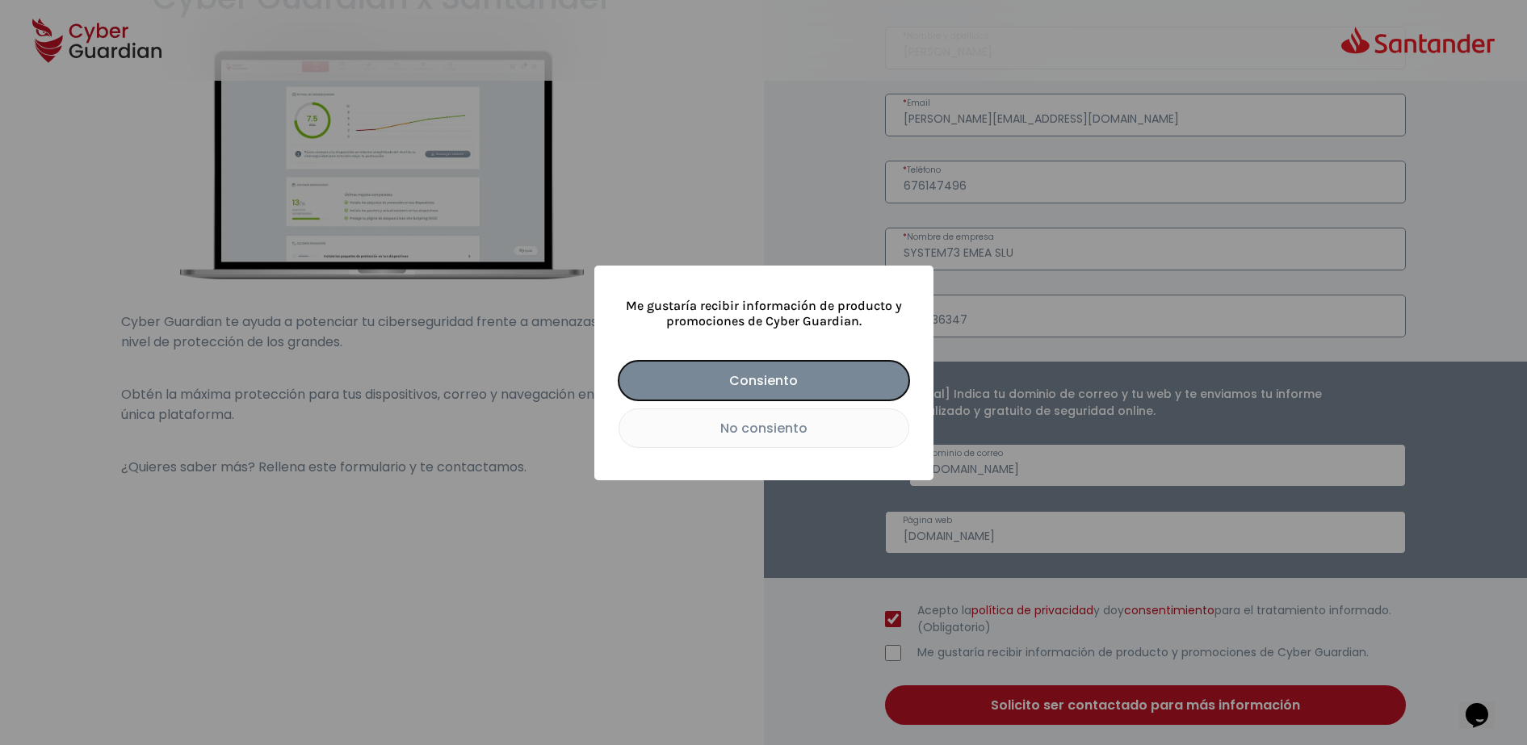
click at [808, 381] on button "Consiento" at bounding box center [763, 381] width 291 height 40
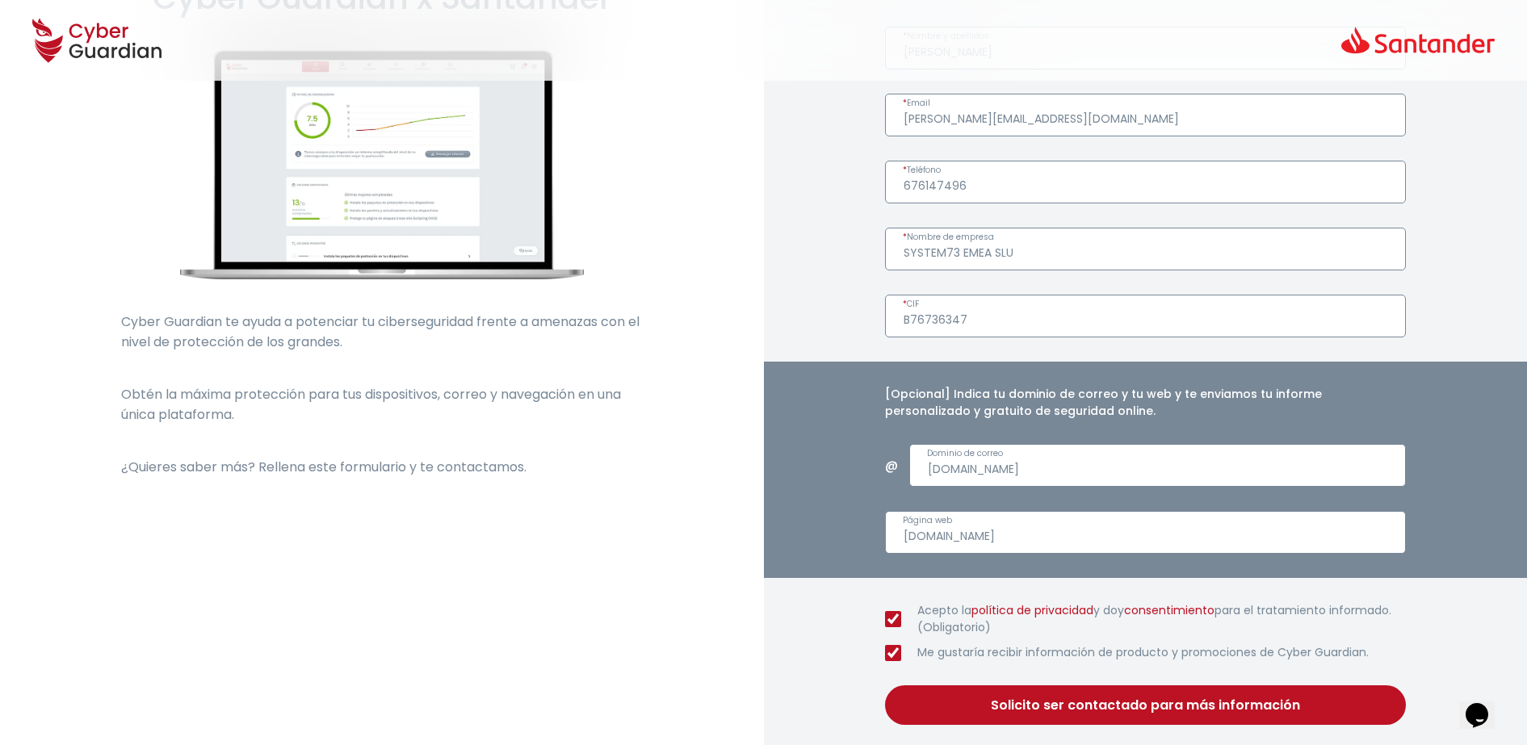
checkbox input "true"
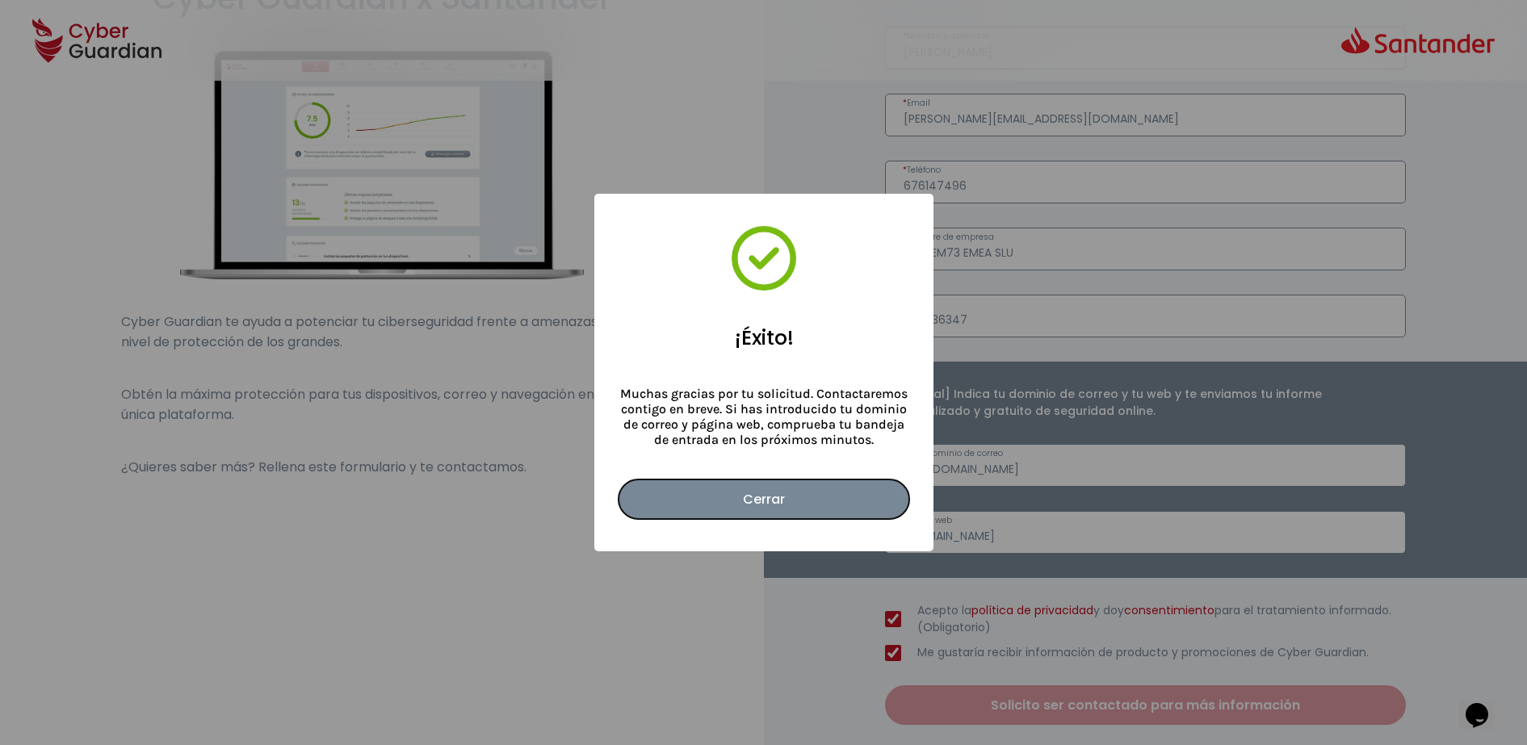
click at [815, 504] on button "Cerrar" at bounding box center [763, 500] width 291 height 40
